Goal: Information Seeking & Learning: Find specific fact

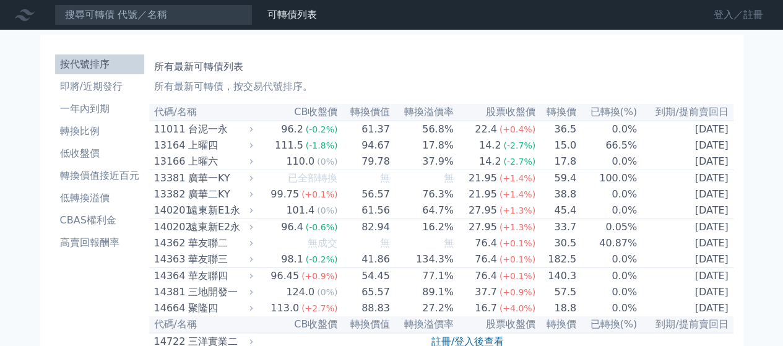
click at [743, 17] on link "登入／註冊" at bounding box center [738, 15] width 69 height 20
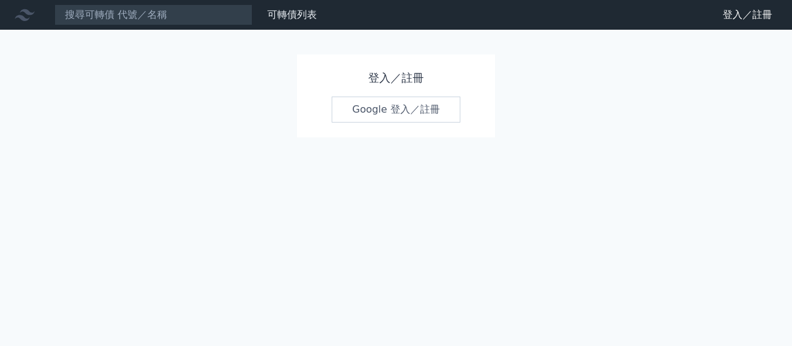
click at [376, 115] on link "Google 登入／註冊" at bounding box center [396, 110] width 129 height 26
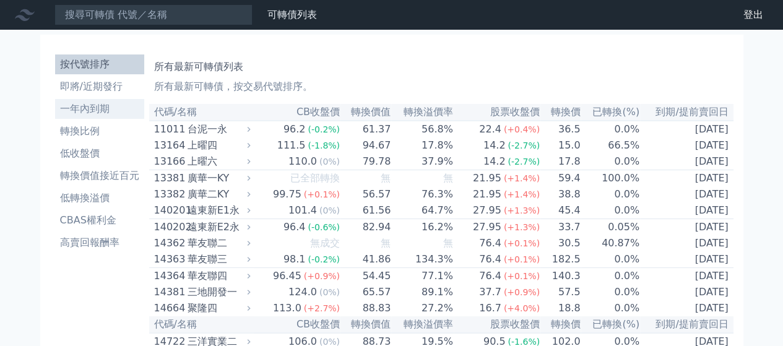
click at [100, 110] on li "一年內到期" at bounding box center [99, 108] width 89 height 15
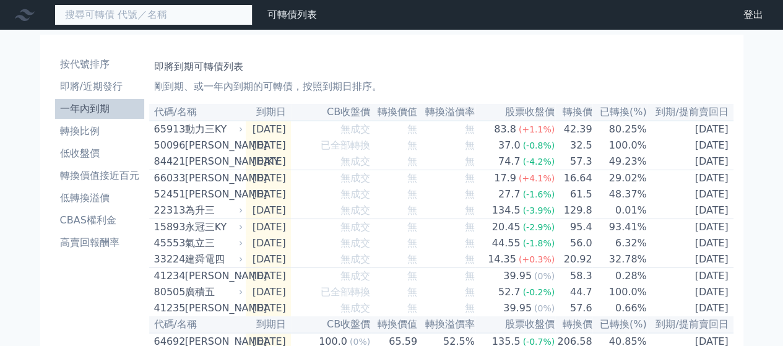
click at [167, 10] on input at bounding box center [153, 14] width 198 height 21
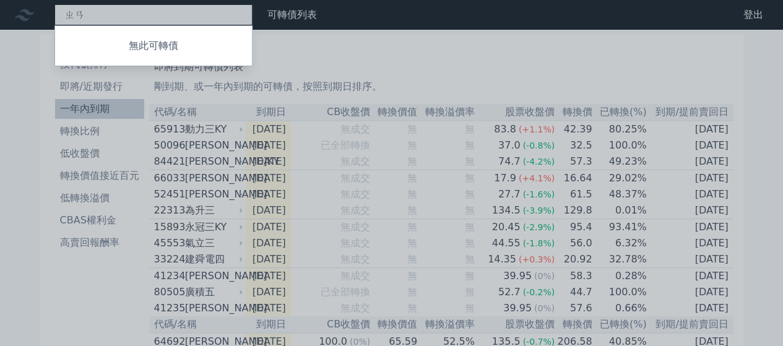
type input "ㄓ"
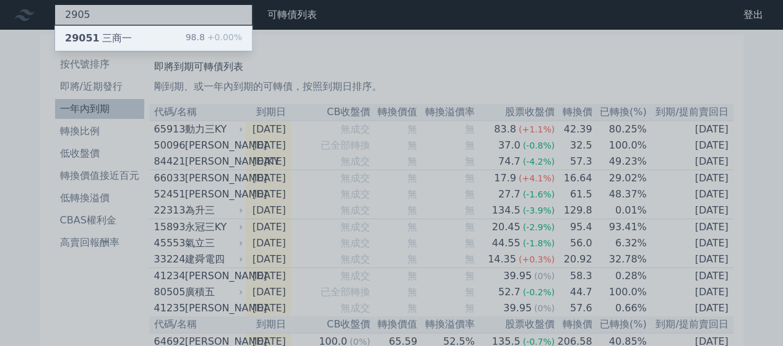
type input "2905"
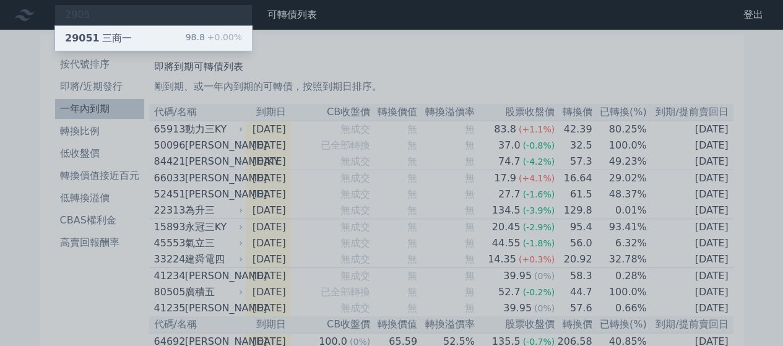
click at [121, 38] on div "29051 三商一" at bounding box center [98, 38] width 67 height 15
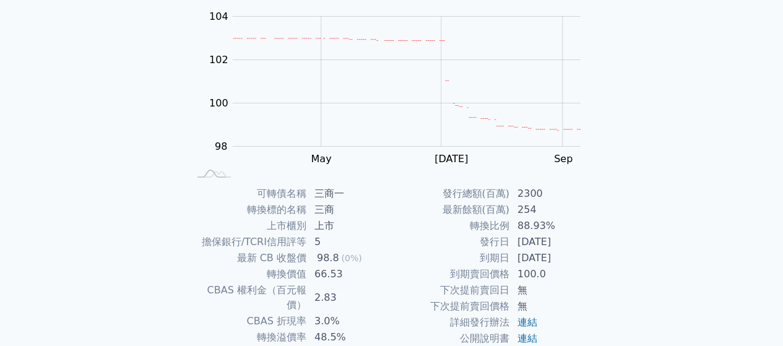
scroll to position [186, 0]
